Goal: Navigation & Orientation: Go to known website

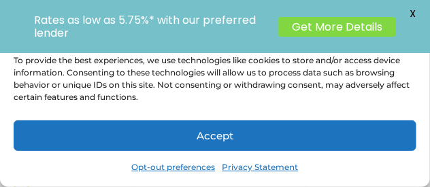
click at [189, 170] on link "Opt-out preferences" at bounding box center [174, 167] width 84 height 19
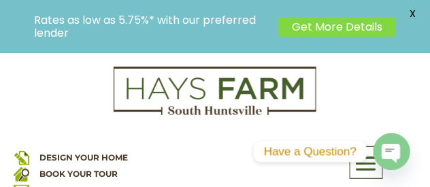
click at [411, 11] on span "X" at bounding box center [412, 13] width 20 height 20
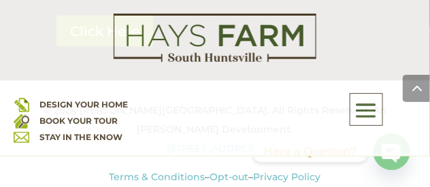
scroll to position [3798, 0]
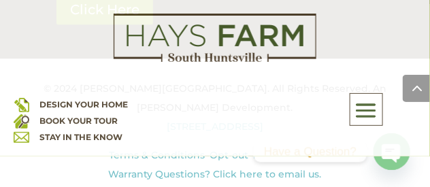
click at [415, 95] on span at bounding box center [415, 88] width 27 height 27
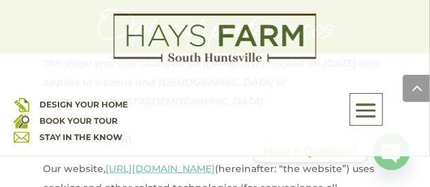
scroll to position [0, 0]
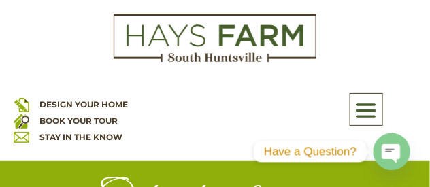
click at [373, 98] on span at bounding box center [366, 109] width 32 height 31
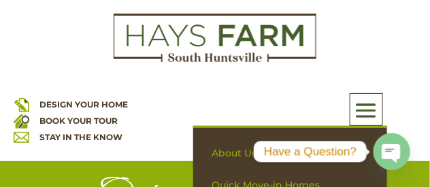
click at [273, 120] on div "About Us Quick Move-in Homes Amenities Galleries Shops, Restaurants, & Retail M…" at bounding box center [289, 109] width 193 height 33
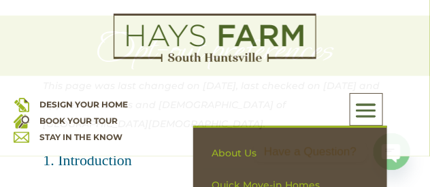
scroll to position [238, 0]
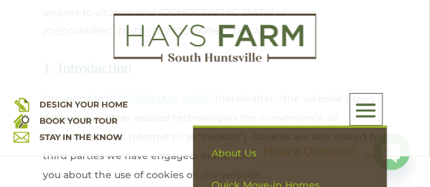
click at [145, 177] on p "Our website, https://haysfarm.com (hereinafter: “the website”) uses cookies and…" at bounding box center [215, 141] width 344 height 105
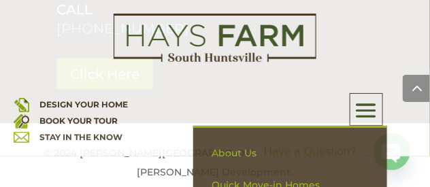
scroll to position [3764, 0]
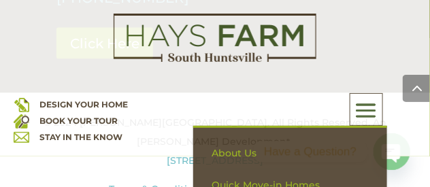
click at [88, 135] on link "STAY IN THE KNOW" at bounding box center [80, 137] width 83 height 10
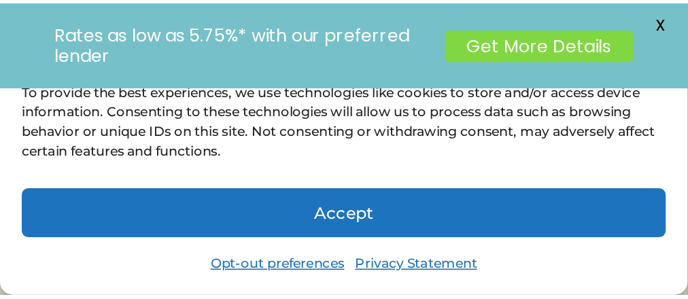
scroll to position [68, 0]
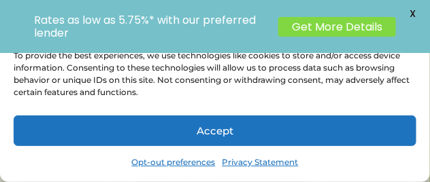
click at [181, 162] on link "Opt-out preferences" at bounding box center [174, 162] width 84 height 19
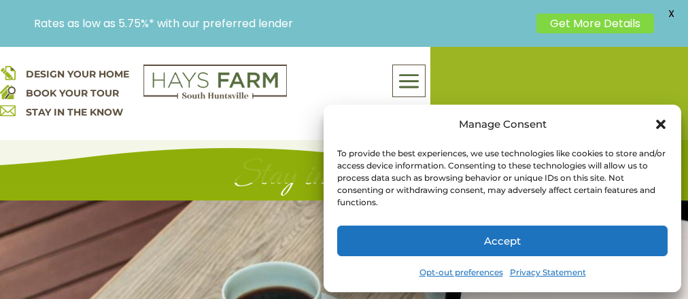
click at [429, 123] on icon "Close dialog" at bounding box center [661, 125] width 10 height 10
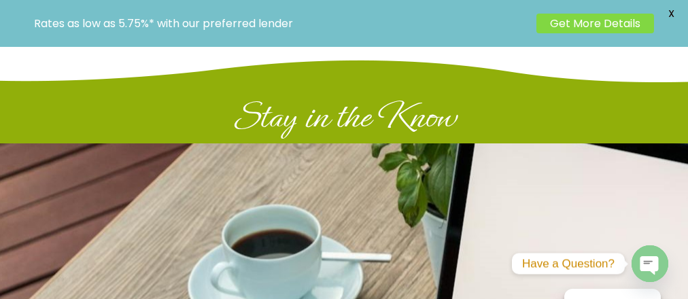
scroll to position [0, 0]
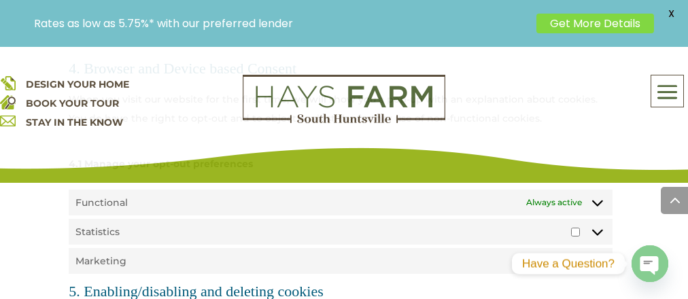
scroll to position [1897, 0]
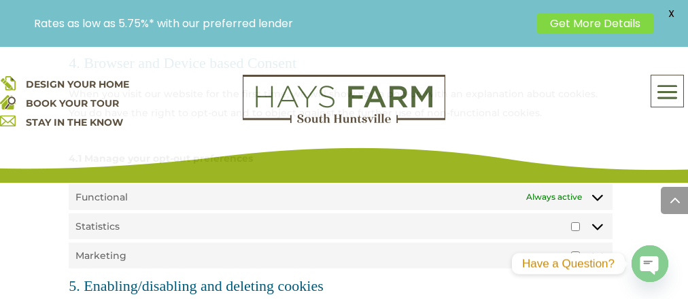
click at [429, 186] on icon at bounding box center [597, 227] width 11 height 6
click at [429, 186] on span "Marketing" at bounding box center [575, 255] width 14 height 13
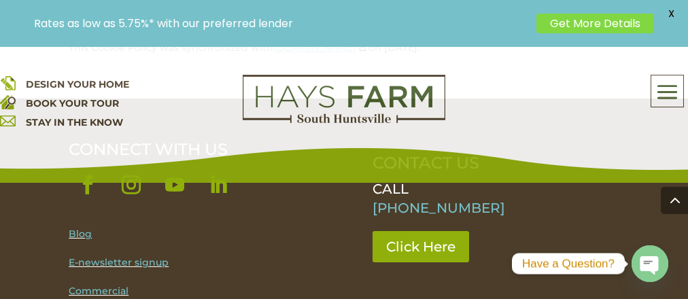
scroll to position [2821, 0]
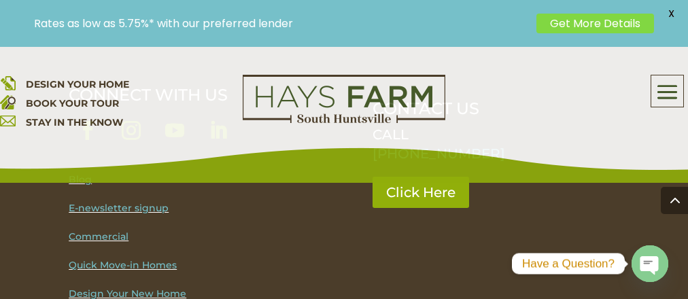
click at [156, 288] on link "Design Your New Home" at bounding box center [128, 294] width 118 height 12
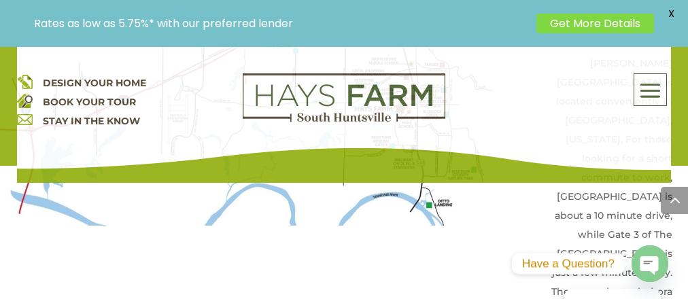
scroll to position [3228, 0]
